Goal: Task Accomplishment & Management: Manage account settings

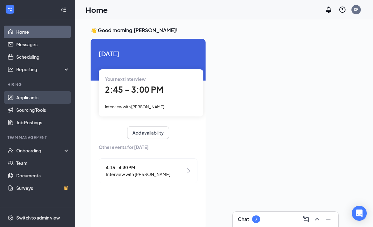
click at [32, 95] on link "Applicants" at bounding box center [42, 97] width 53 height 12
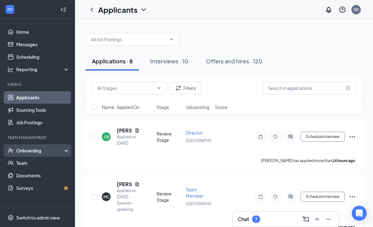
click at [50, 152] on div "Onboarding" at bounding box center [40, 150] width 48 height 6
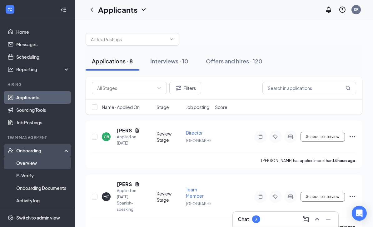
click at [26, 164] on link "Overview" at bounding box center [42, 163] width 53 height 12
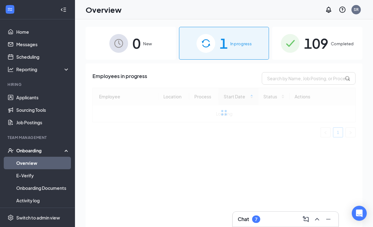
click at [306, 51] on span "109" at bounding box center [316, 43] width 24 height 22
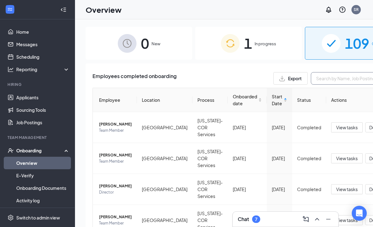
click at [310, 82] on input "text" at bounding box center [357, 78] width 94 height 12
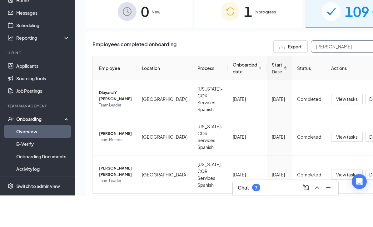
scroll to position [32, 0]
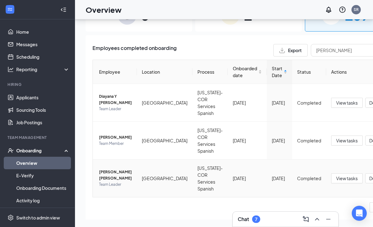
click at [114, 170] on span "[PERSON_NAME] [PERSON_NAME]" at bounding box center [115, 175] width 33 height 12
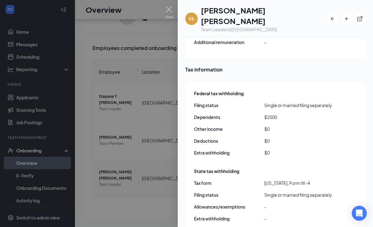
scroll to position [494, 0]
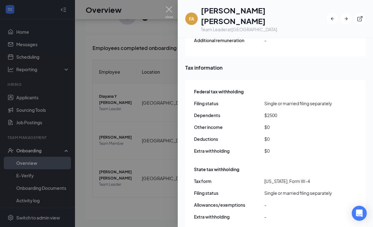
click at [176, 20] on div at bounding box center [186, 113] width 373 height 227
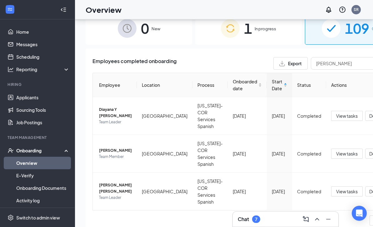
scroll to position [15, 0]
click at [310, 66] on input "[PERSON_NAME]" at bounding box center [357, 63] width 94 height 12
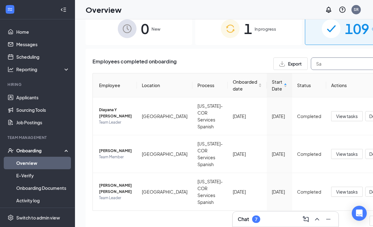
type input "S"
type input "Men"
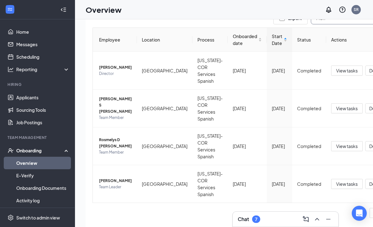
scroll to position [45, 0]
click at [106, 184] on span "[PERSON_NAME]" at bounding box center [115, 181] width 33 height 6
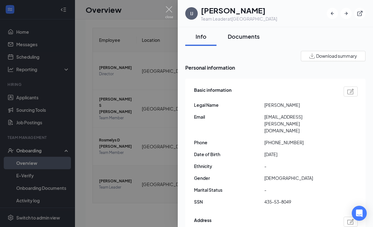
click at [249, 37] on div "Documents" at bounding box center [243, 36] width 32 height 8
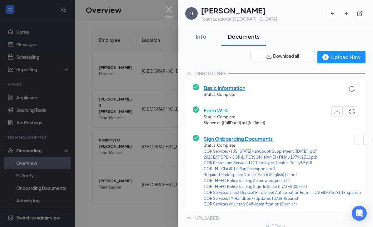
scroll to position [0, 1]
click at [208, 37] on div "Info" at bounding box center [200, 36] width 19 height 8
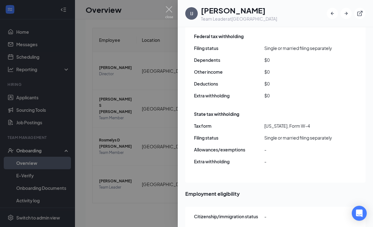
scroll to position [538, 0]
click at [170, 10] on img at bounding box center [169, 12] width 8 height 12
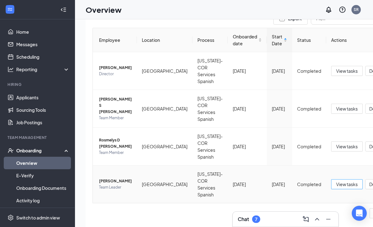
click at [336, 188] on span "View tasks" at bounding box center [347, 184] width 22 height 7
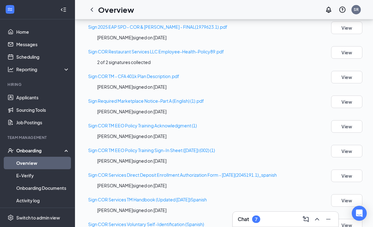
scroll to position [243, 0]
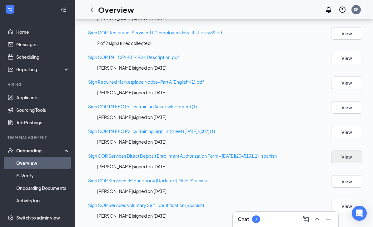
click at [338, 163] on button "View" at bounding box center [346, 156] width 31 height 12
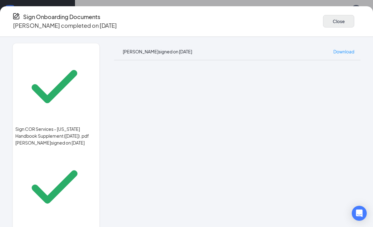
click at [323, 22] on button "Close" at bounding box center [338, 21] width 31 height 12
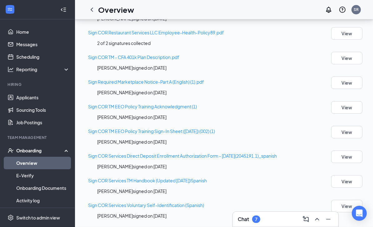
scroll to position [110, 0]
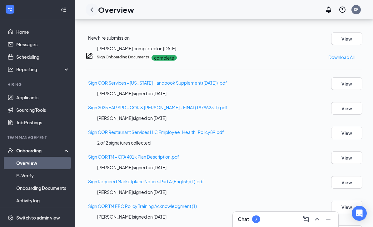
click at [95, 8] on icon "ChevronLeft" at bounding box center [91, 9] width 7 height 7
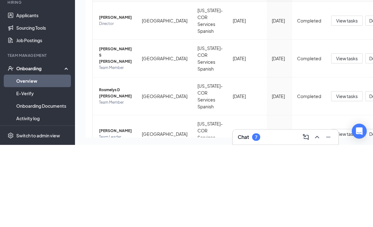
scroll to position [39, 0]
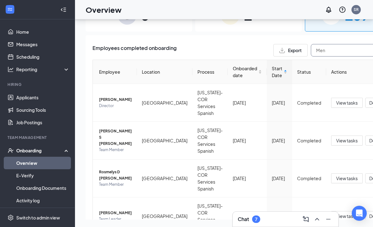
click at [310, 44] on input "Men" at bounding box center [357, 50] width 94 height 12
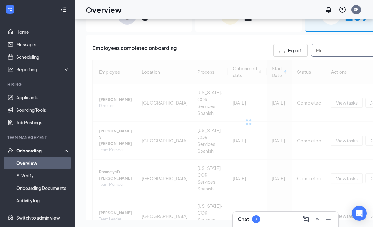
type input "M"
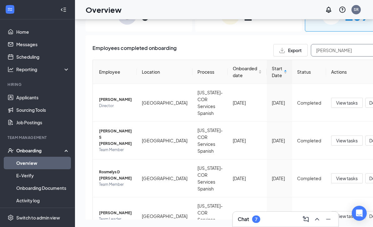
type input "[PERSON_NAME]"
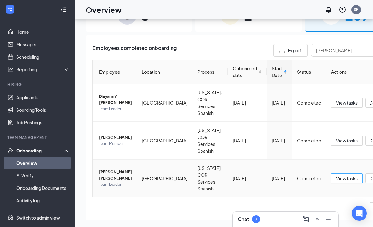
click at [336, 175] on span "View tasks" at bounding box center [347, 178] width 22 height 7
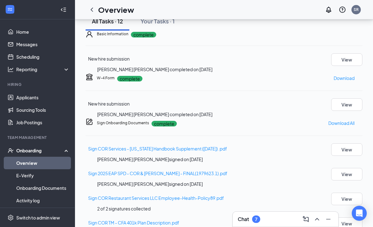
scroll to position [62, 0]
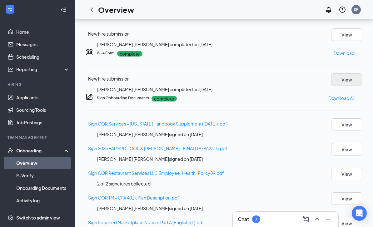
click at [339, 86] on button "View" at bounding box center [346, 79] width 31 height 12
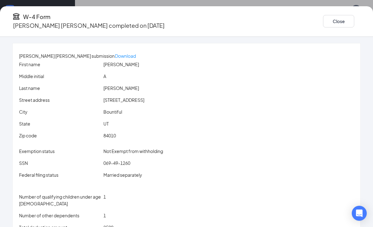
scroll to position [0, 0]
click at [323, 21] on button "Close" at bounding box center [338, 21] width 31 height 12
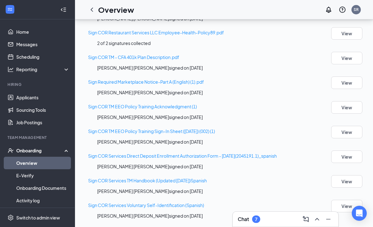
scroll to position [243, 0]
click at [346, 163] on button "View" at bounding box center [346, 156] width 31 height 12
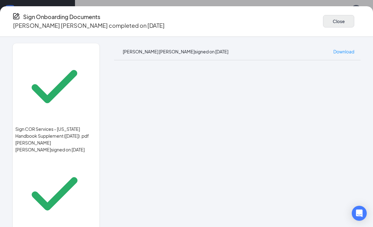
click at [323, 18] on button "Close" at bounding box center [338, 21] width 31 height 12
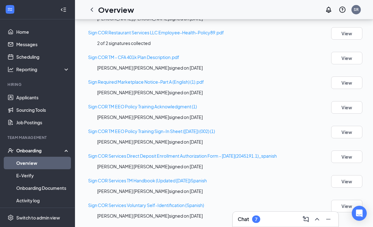
scroll to position [110, 0]
